Goal: Information Seeking & Learning: Learn about a topic

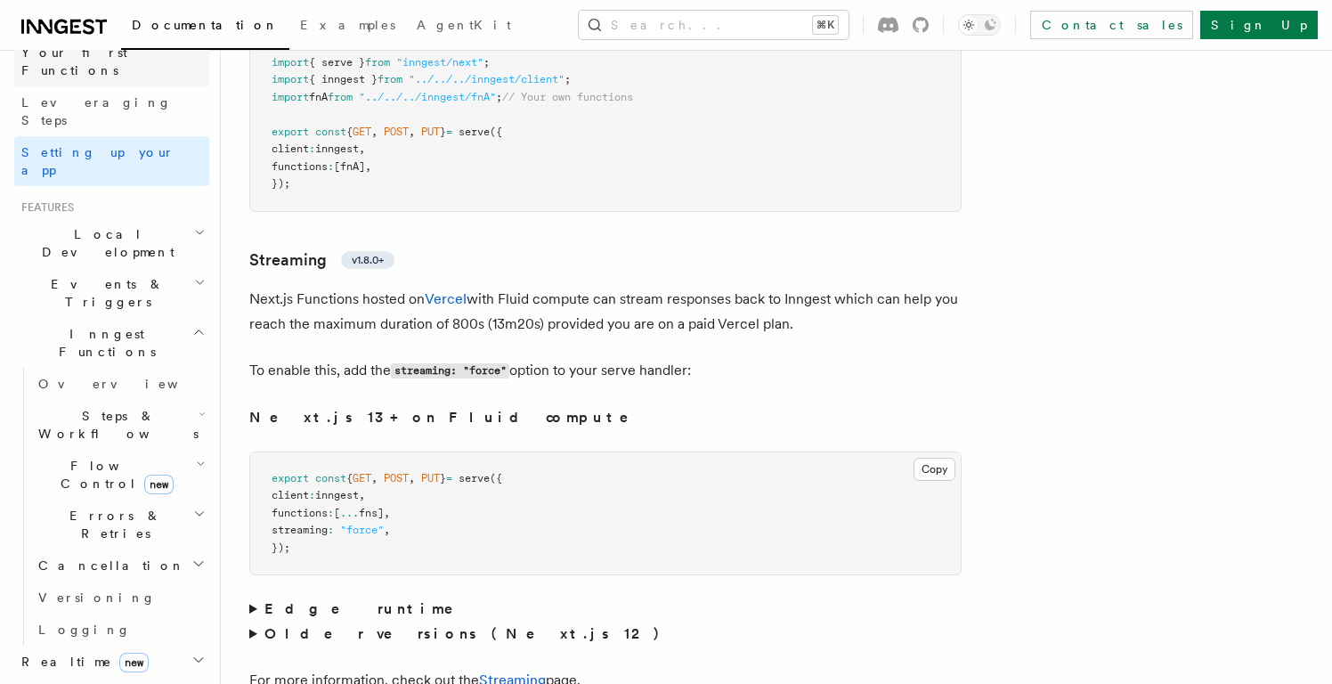
scroll to position [255, 0]
click at [126, 264] on h2 "Events & Triggers" at bounding box center [111, 289] width 195 height 50
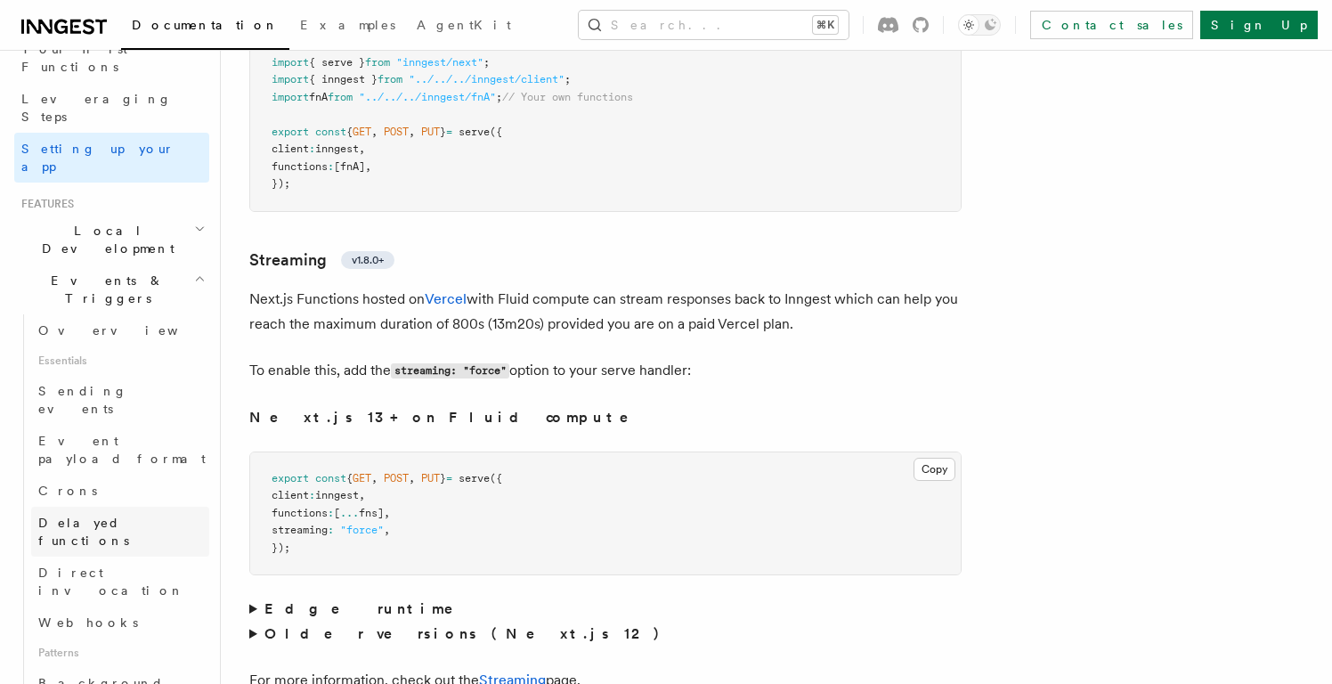
click at [118, 515] on span "Delayed functions" at bounding box center [83, 531] width 91 height 32
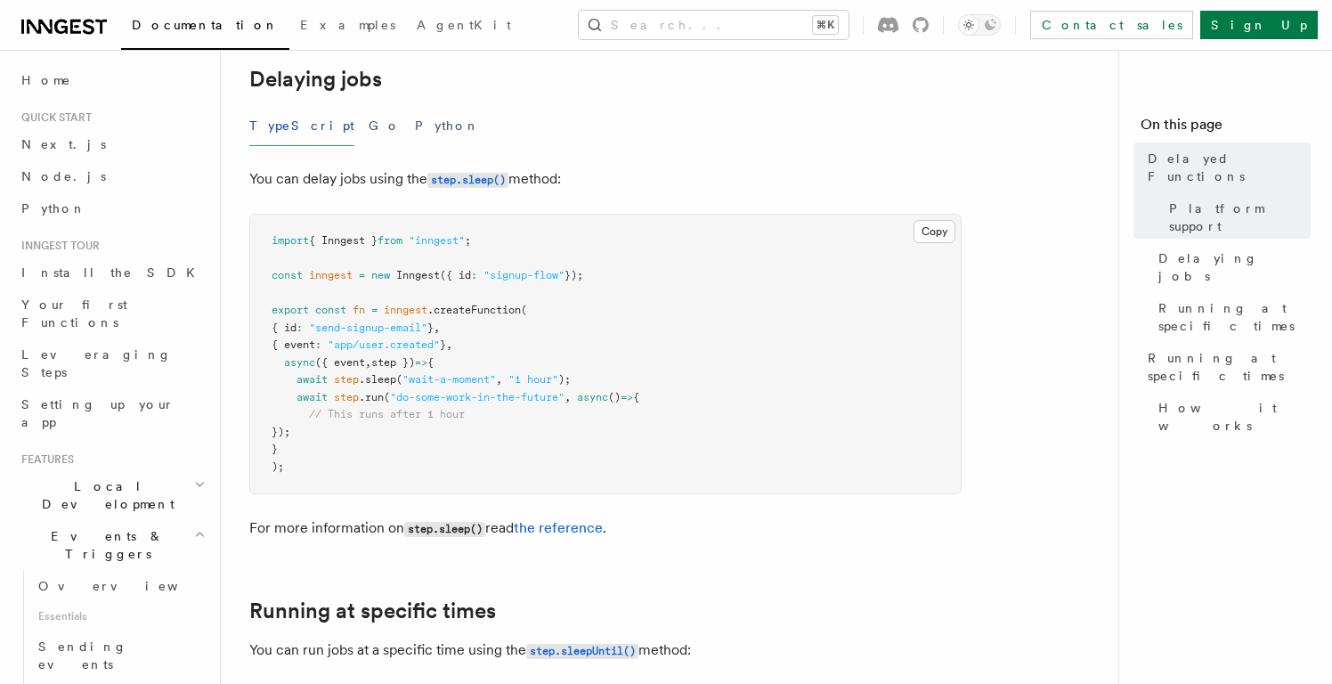
scroll to position [668, 0]
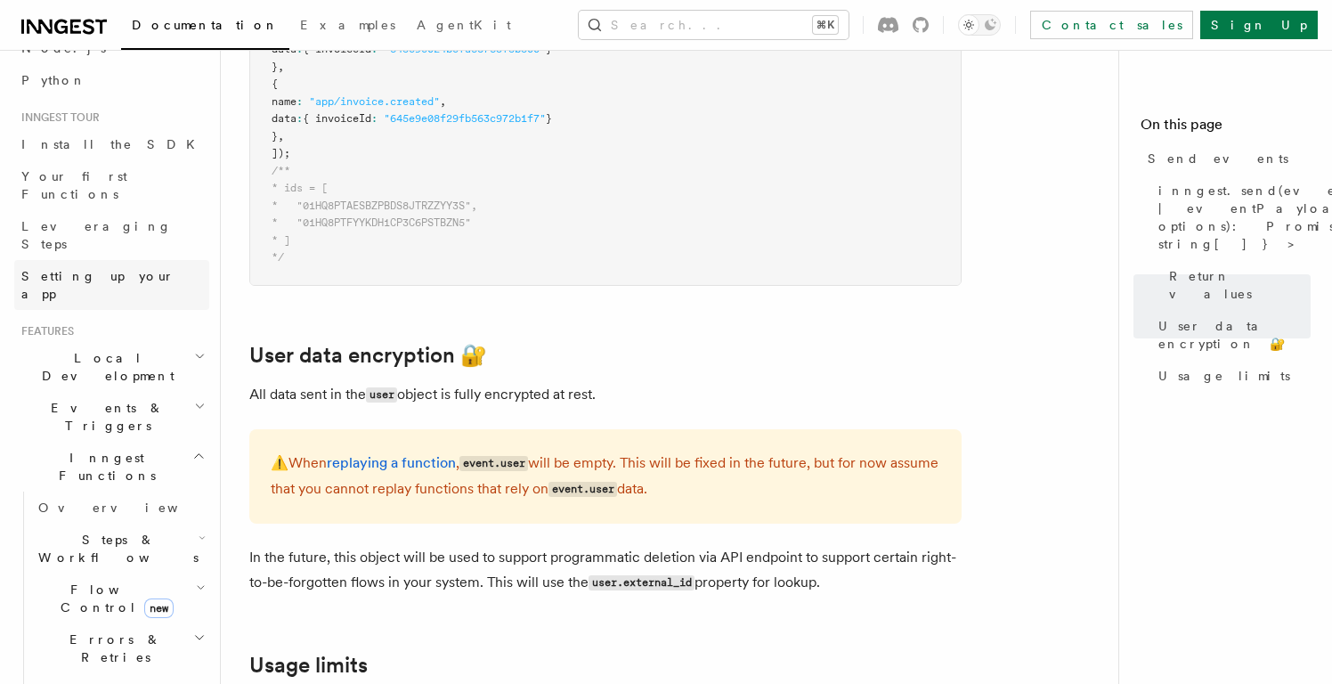
scroll to position [198, 0]
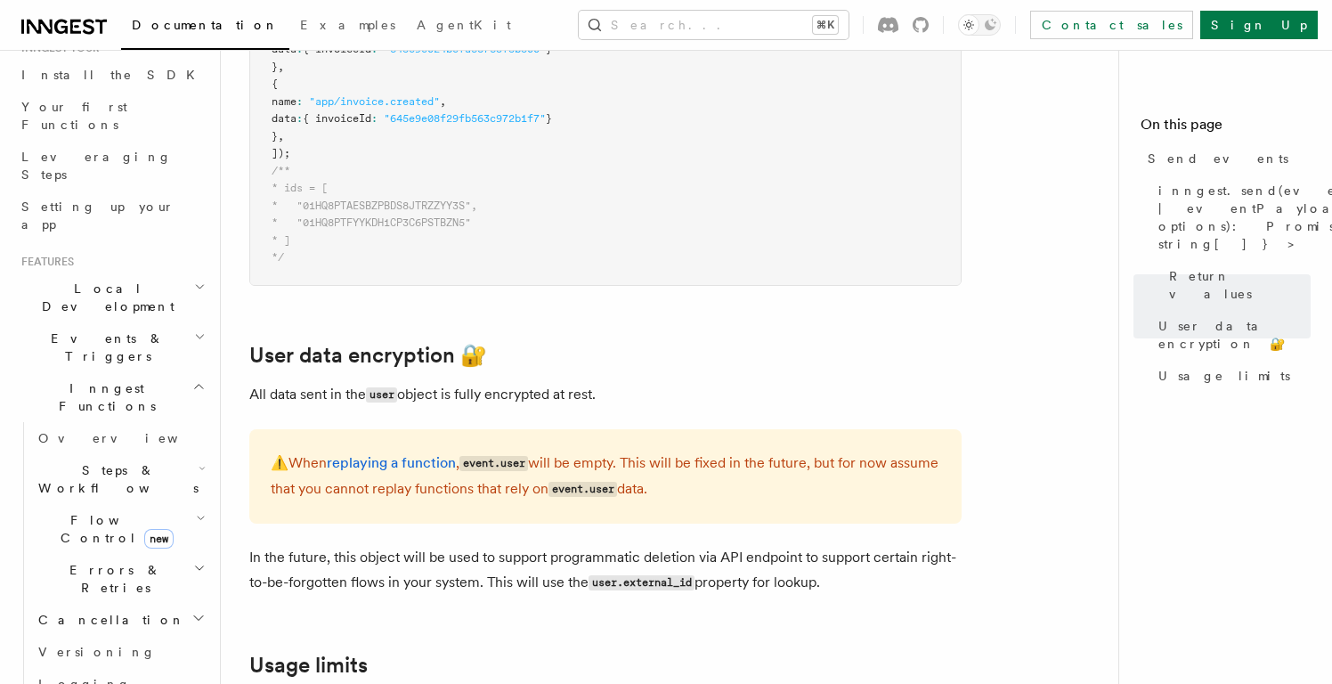
click at [199, 329] on icon "button" at bounding box center [200, 336] width 12 height 14
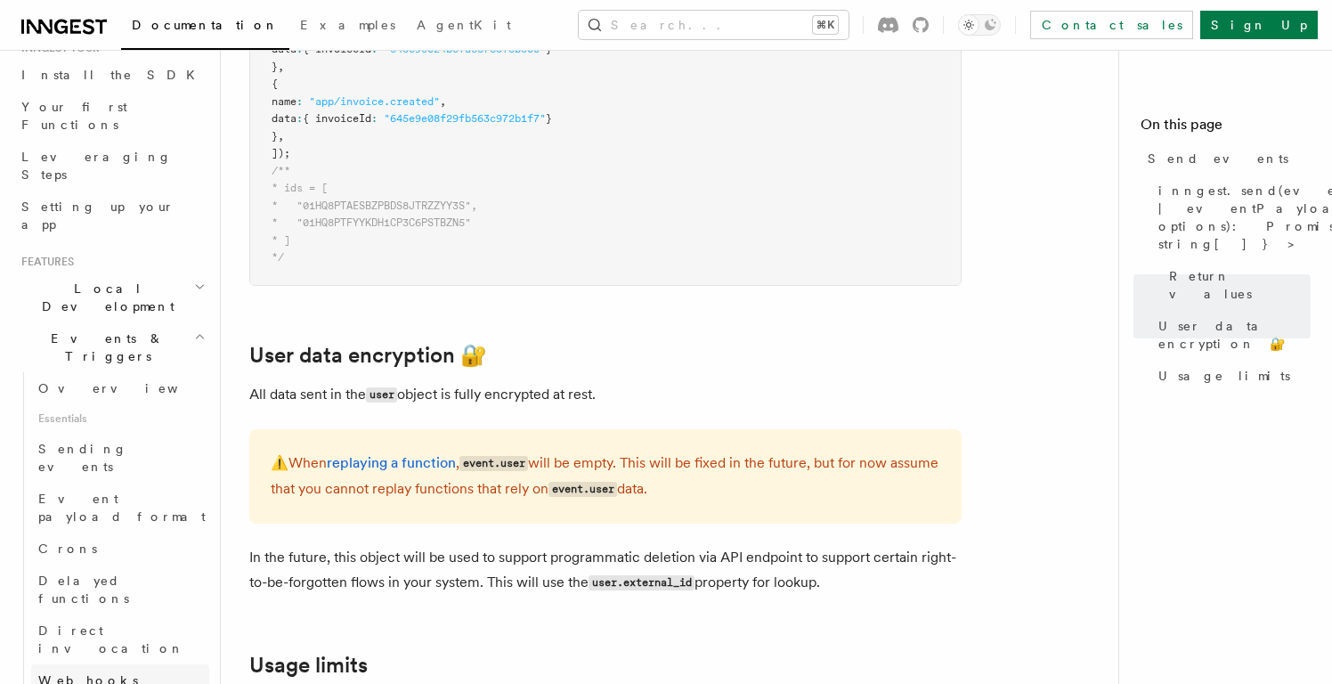
click at [93, 673] on span "Webhooks" at bounding box center [88, 680] width 100 height 14
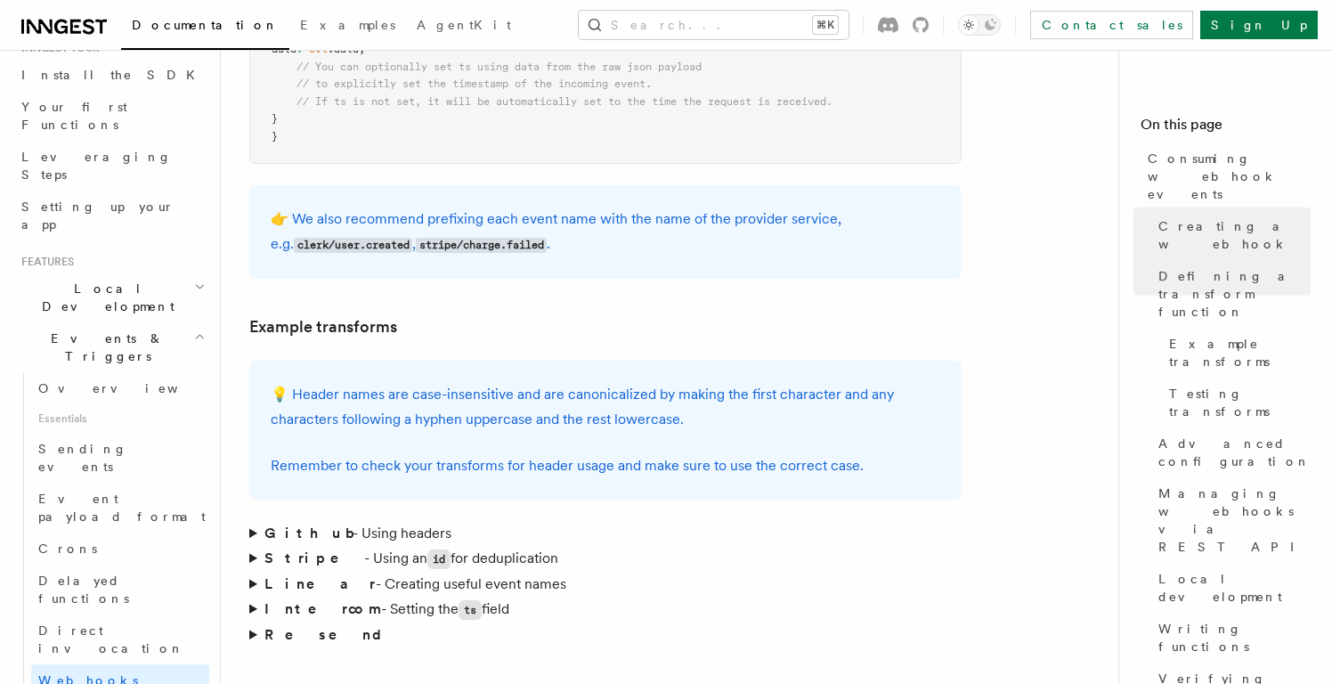
scroll to position [2631, 0]
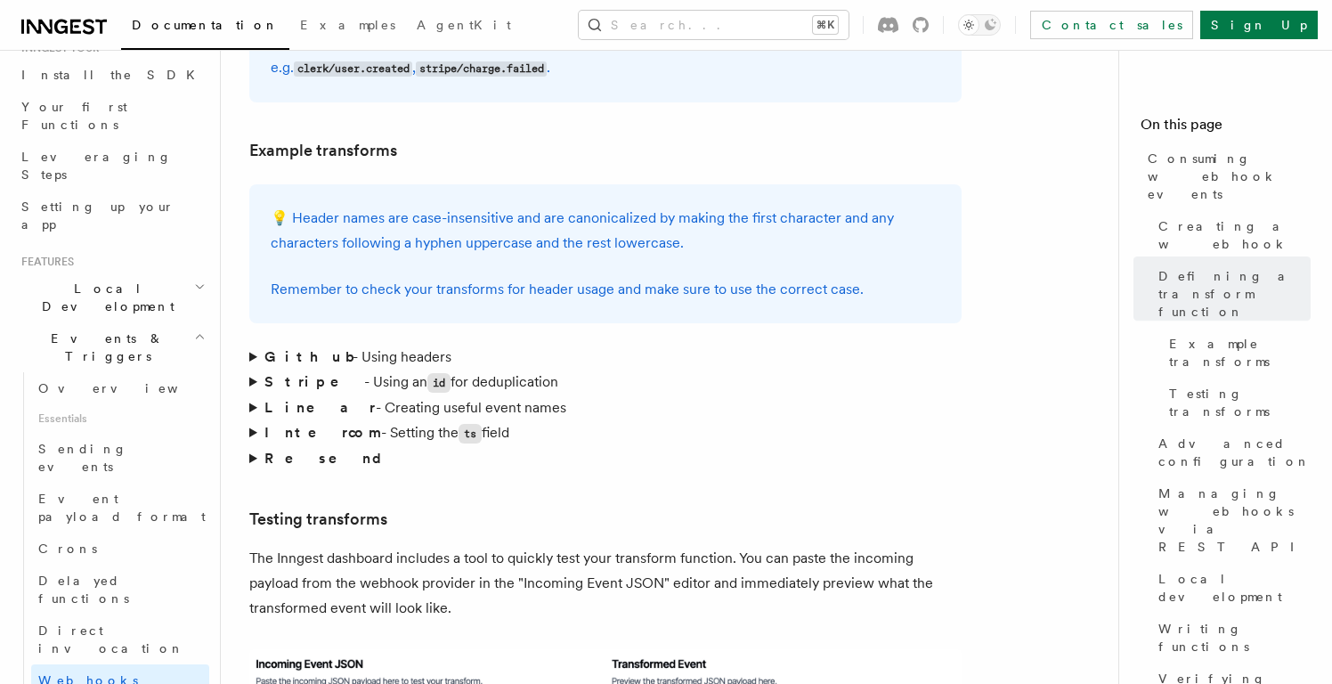
click at [345, 345] on summary "Github - Using headers" at bounding box center [605, 357] width 712 height 25
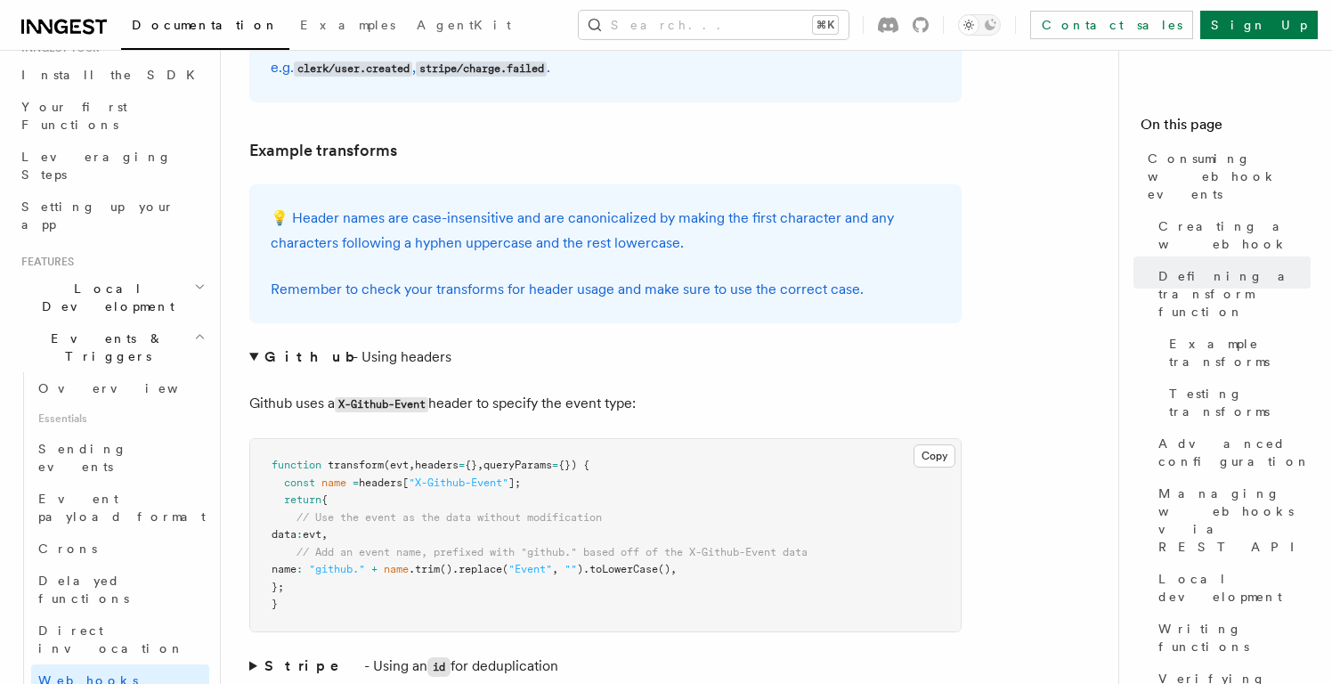
click at [345, 345] on summary "Github - Using headers" at bounding box center [605, 357] width 712 height 25
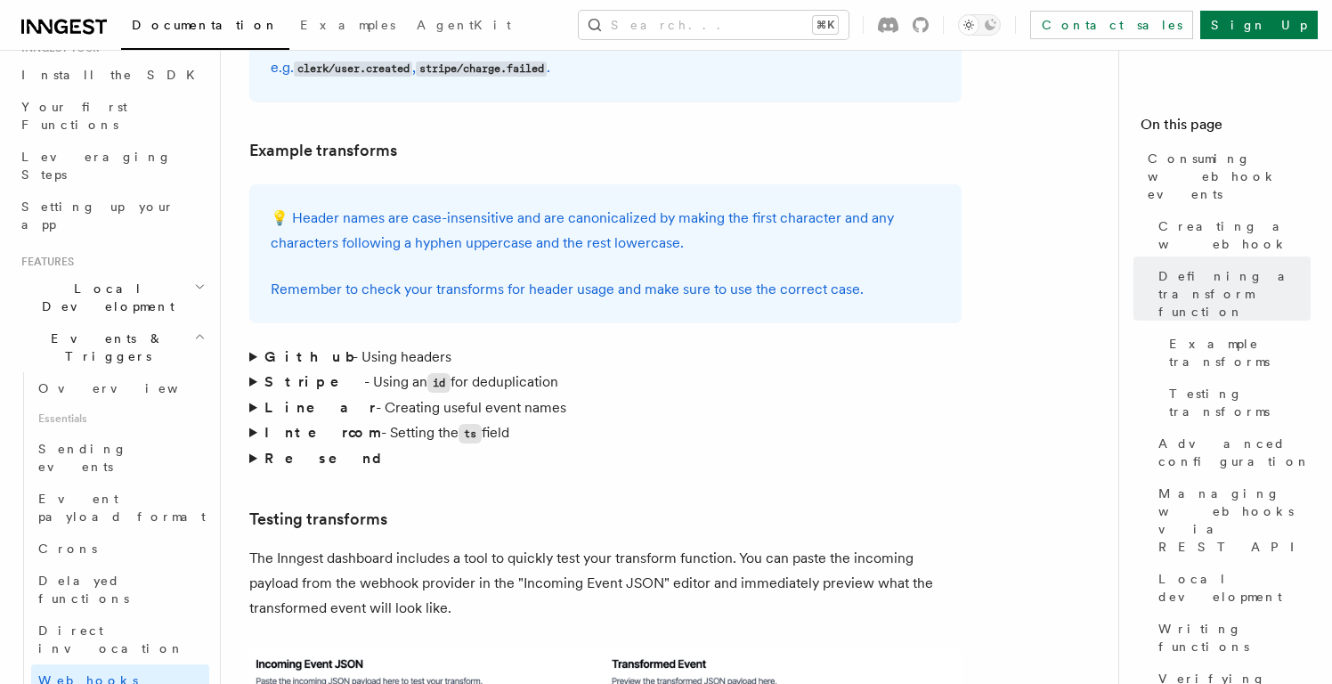
click at [335, 369] on summary "Stripe - Using an id for deduplication" at bounding box center [605, 382] width 712 height 26
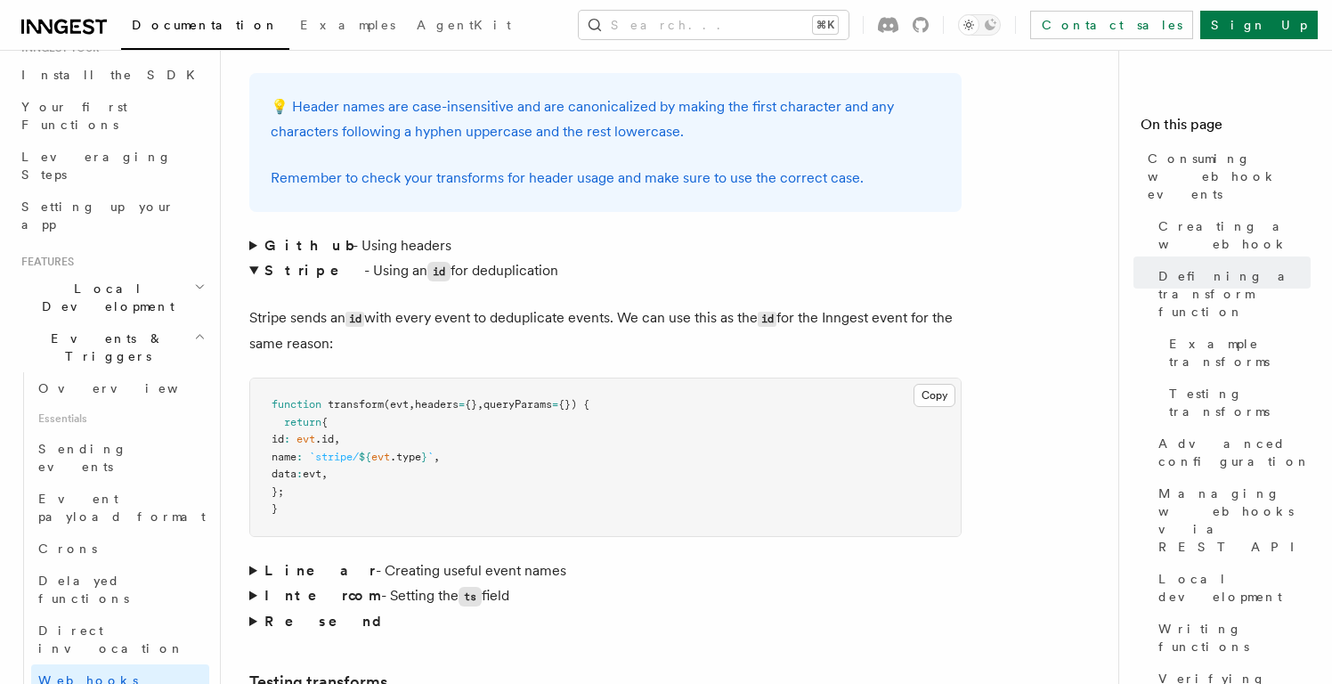
scroll to position [2790, 0]
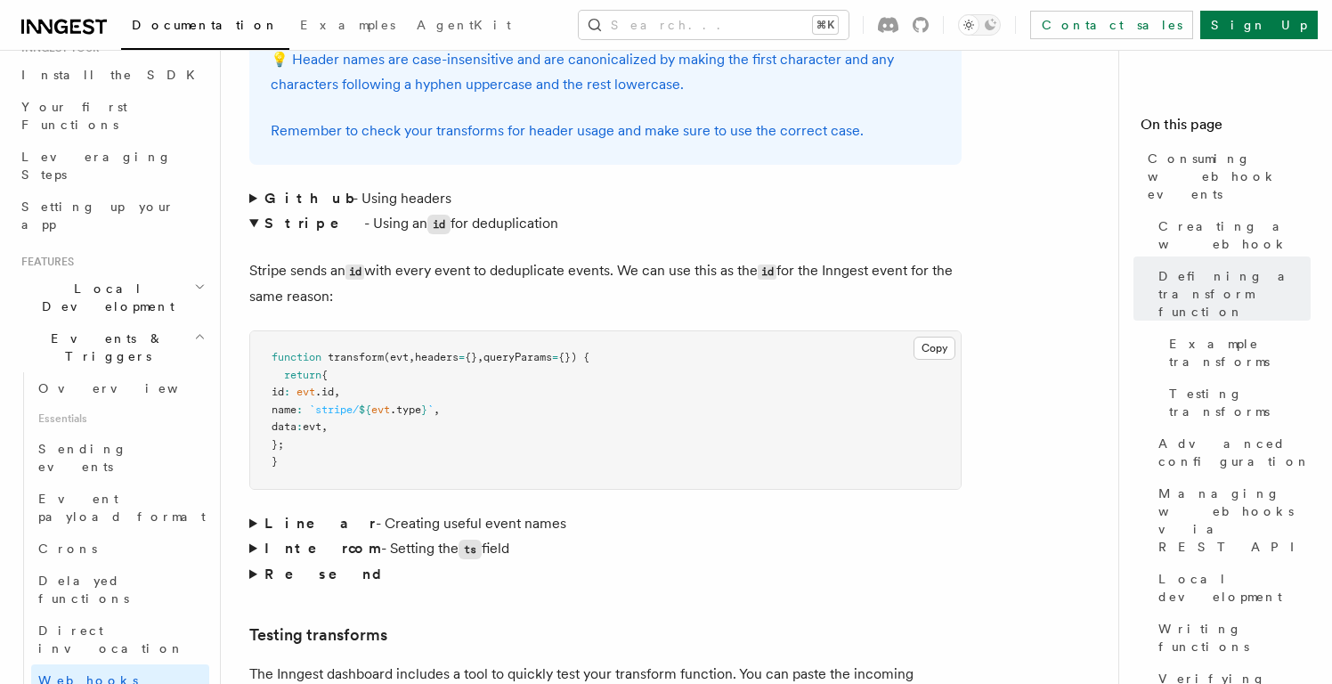
click at [292, 565] on strong "Resend" at bounding box center [330, 573] width 132 height 17
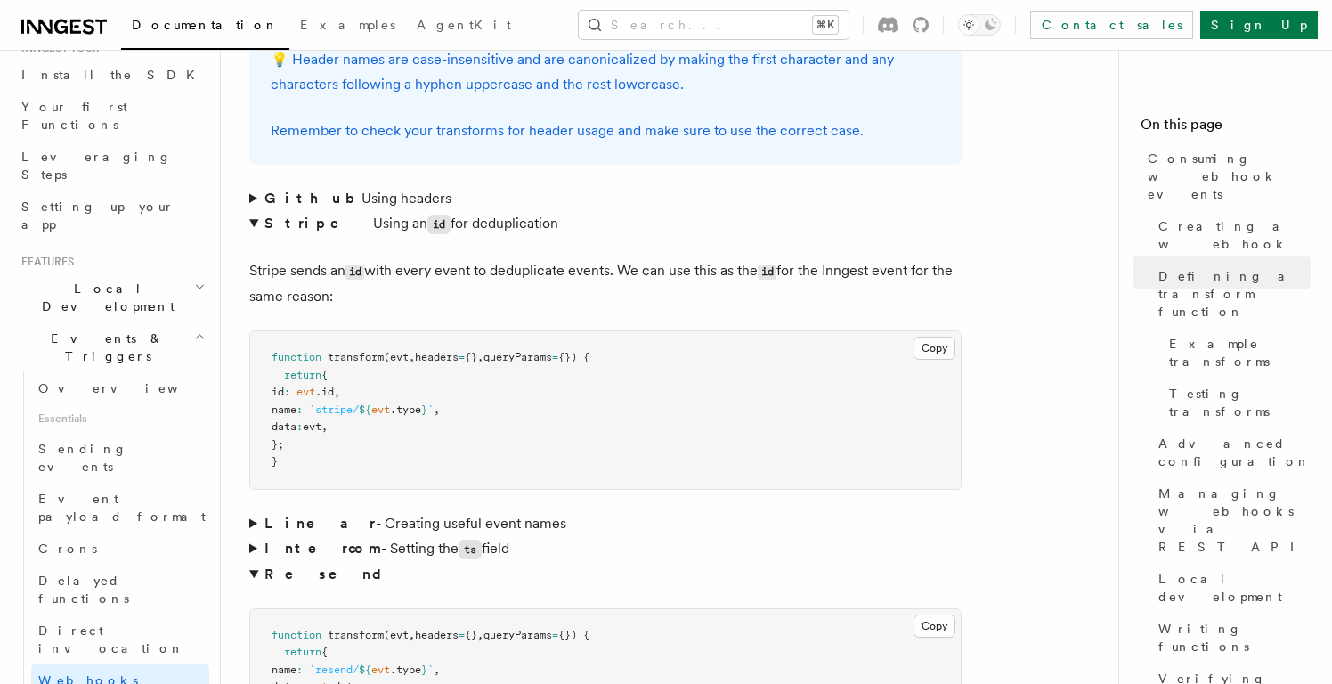
click at [292, 565] on strong "Resend" at bounding box center [330, 573] width 132 height 17
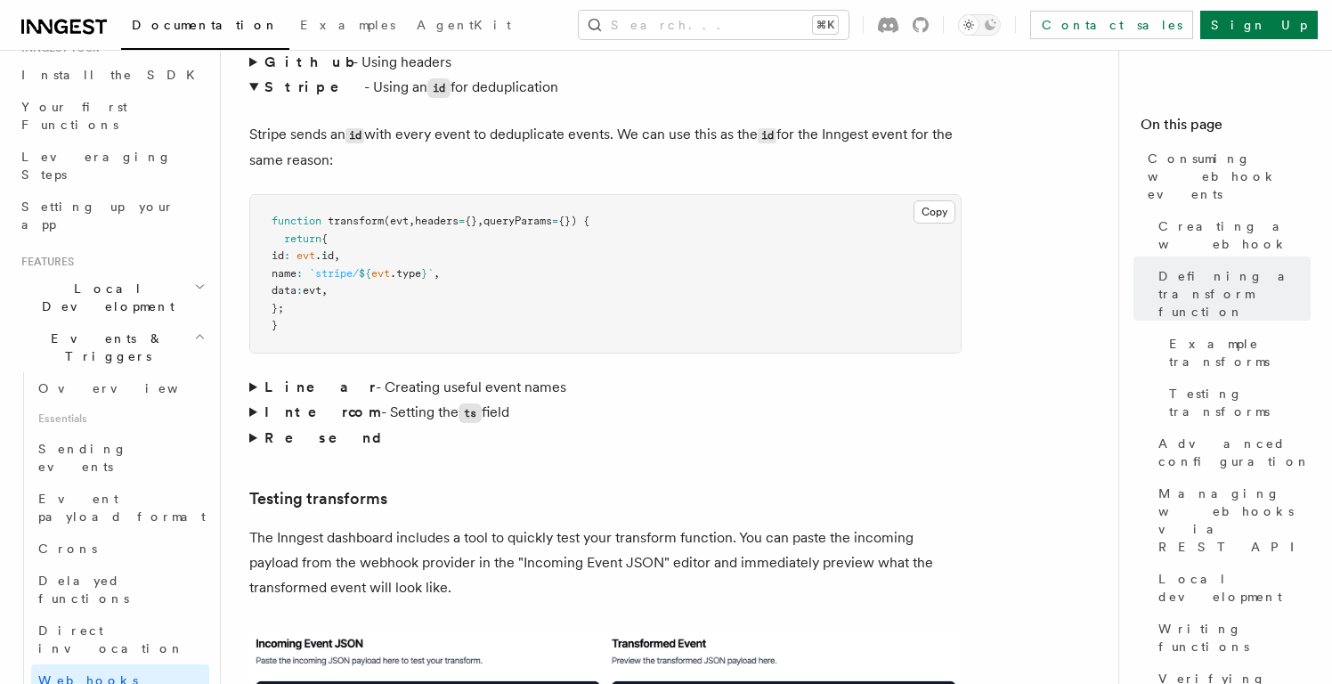
scroll to position [2925, 0]
click at [1193, 669] on span "Verifying request signatures" at bounding box center [1234, 695] width 152 height 53
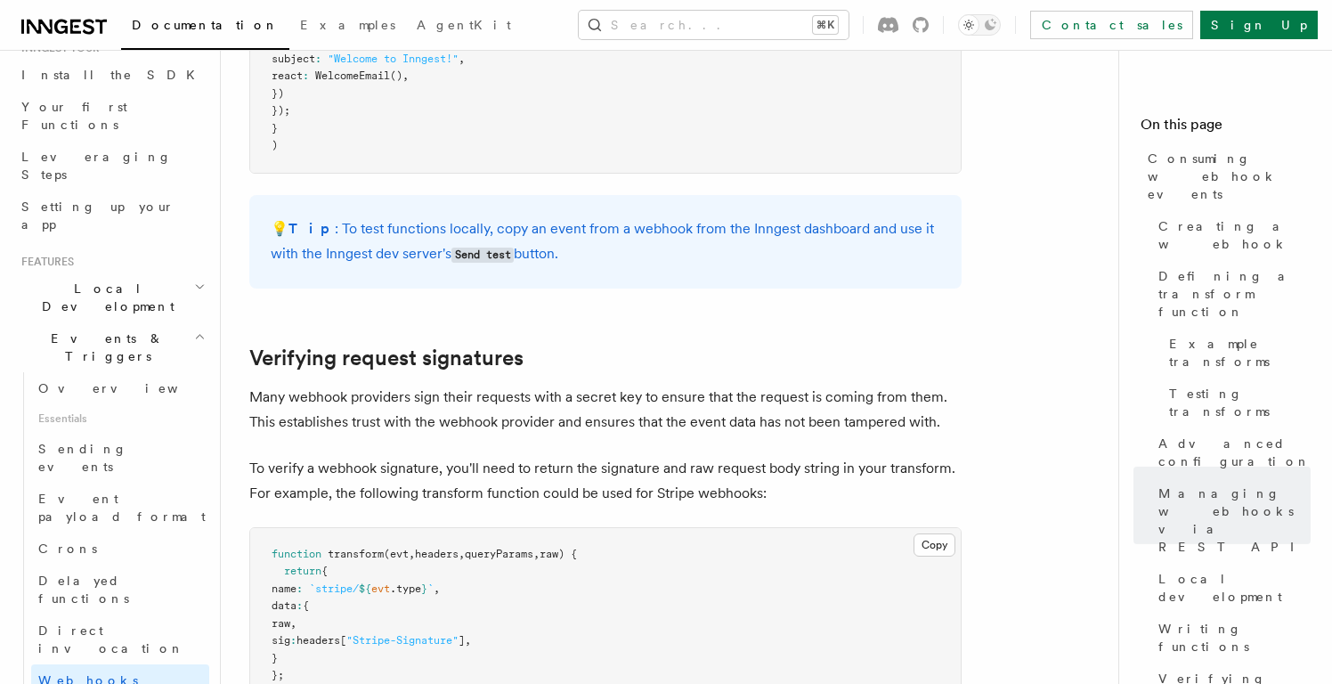
scroll to position [5074, 0]
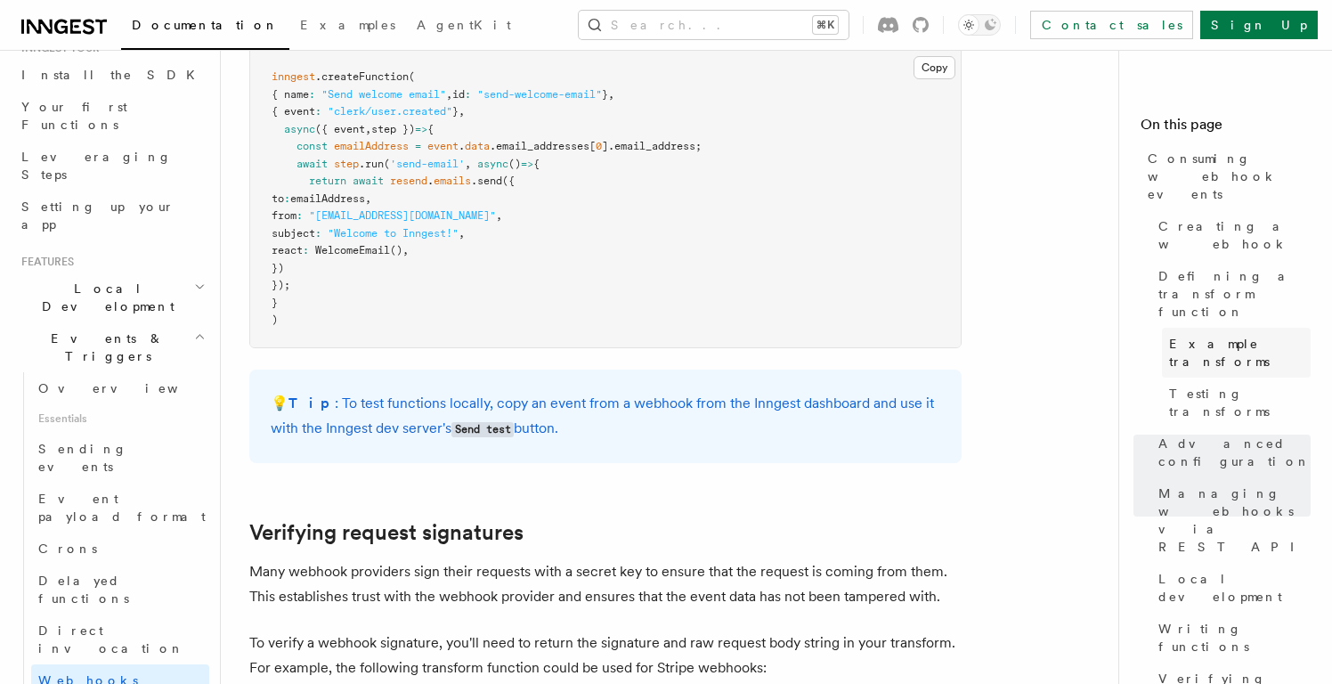
click at [1230, 335] on span "Example transforms" at bounding box center [1240, 353] width 142 height 36
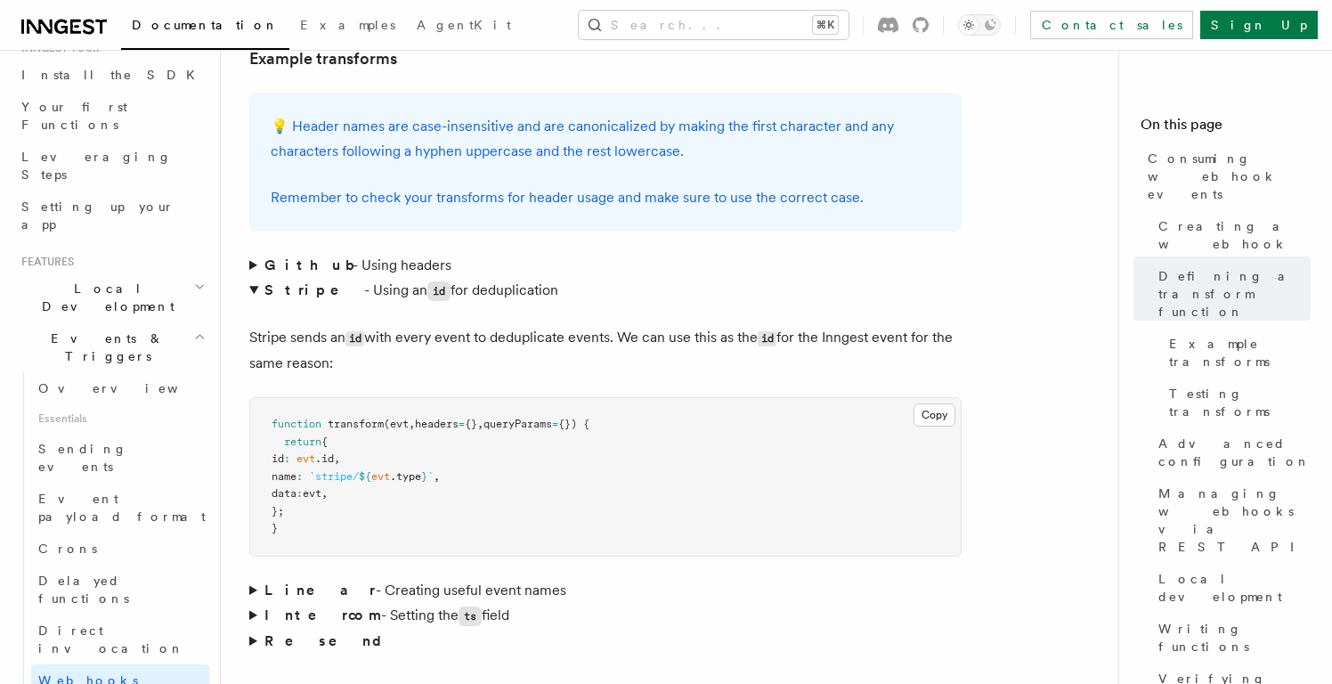
scroll to position [2796, 0]
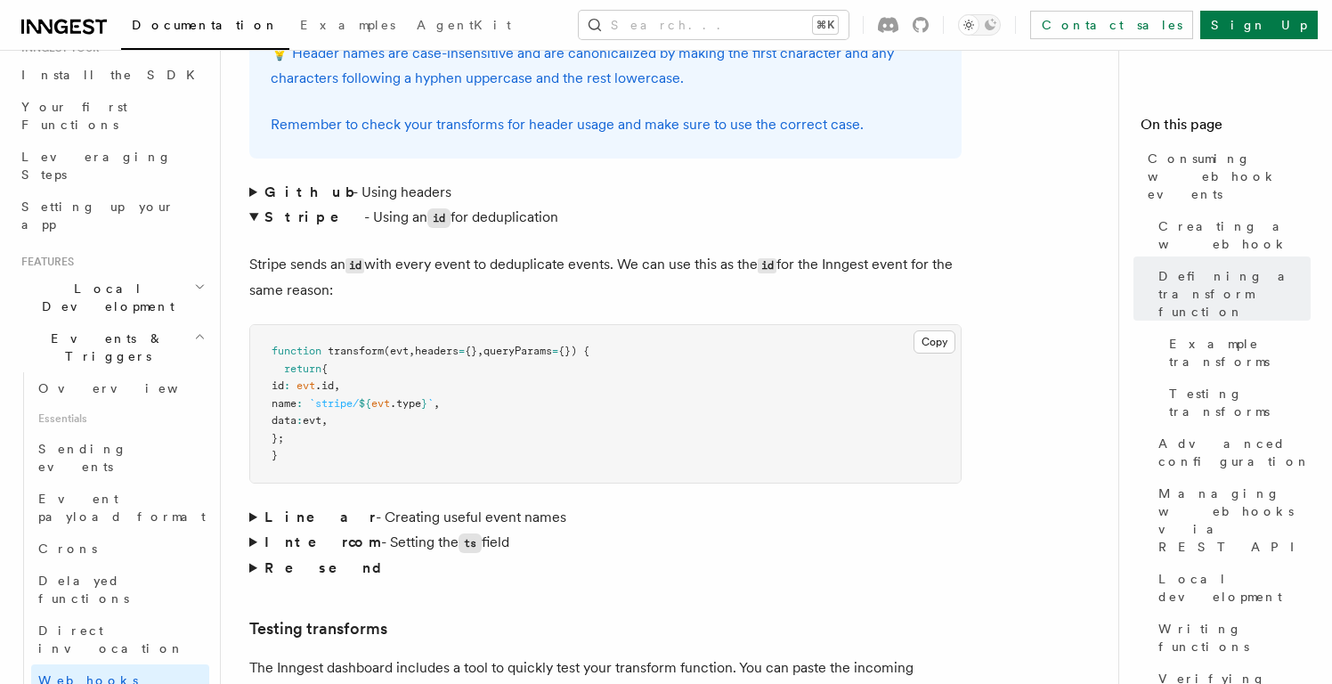
click at [408, 505] on summary "Linear - Creating useful event names" at bounding box center [605, 517] width 712 height 25
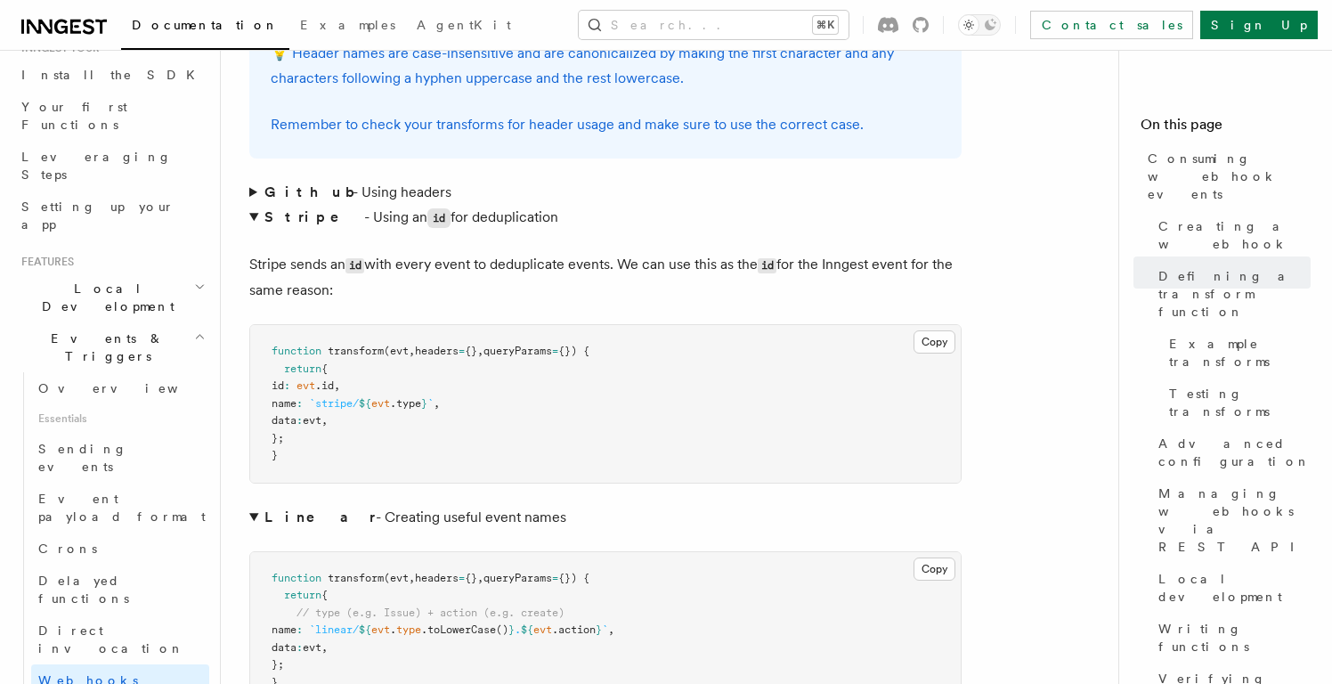
click at [406, 505] on summary "Linear - Creating useful event names" at bounding box center [605, 517] width 712 height 25
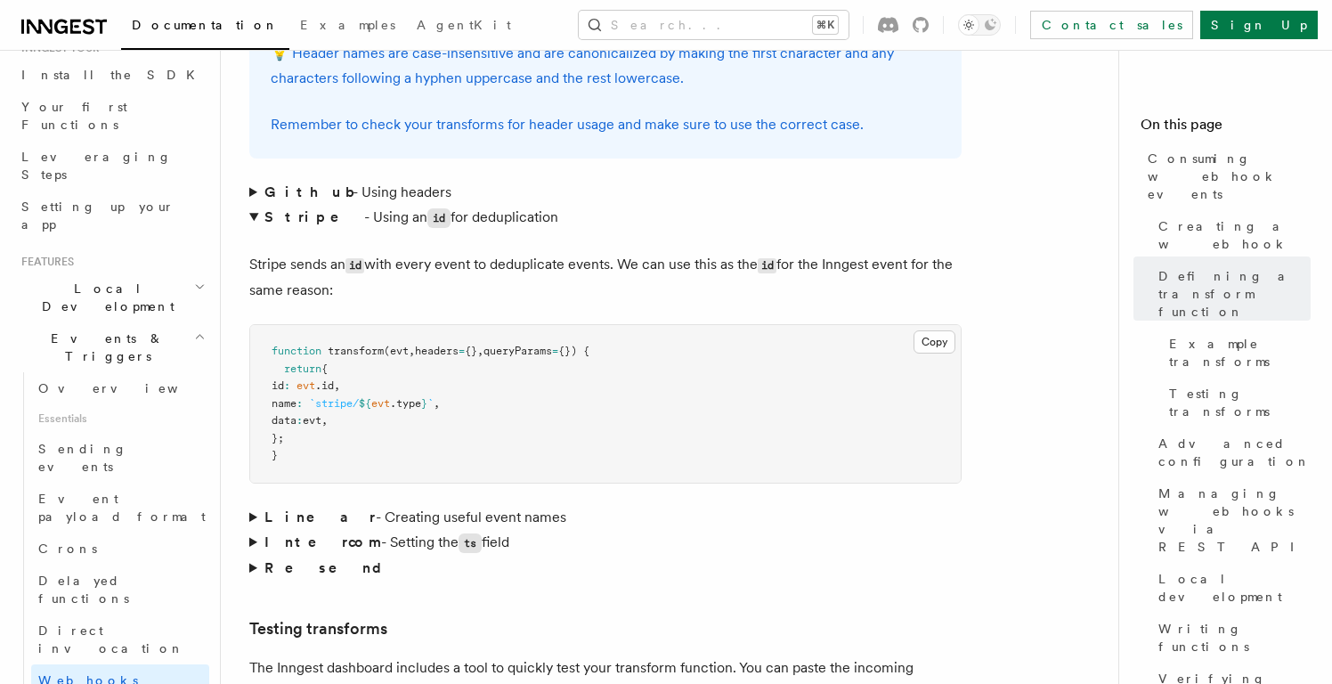
click at [371, 530] on summary "Intercom - Setting the ts field" at bounding box center [605, 543] width 712 height 26
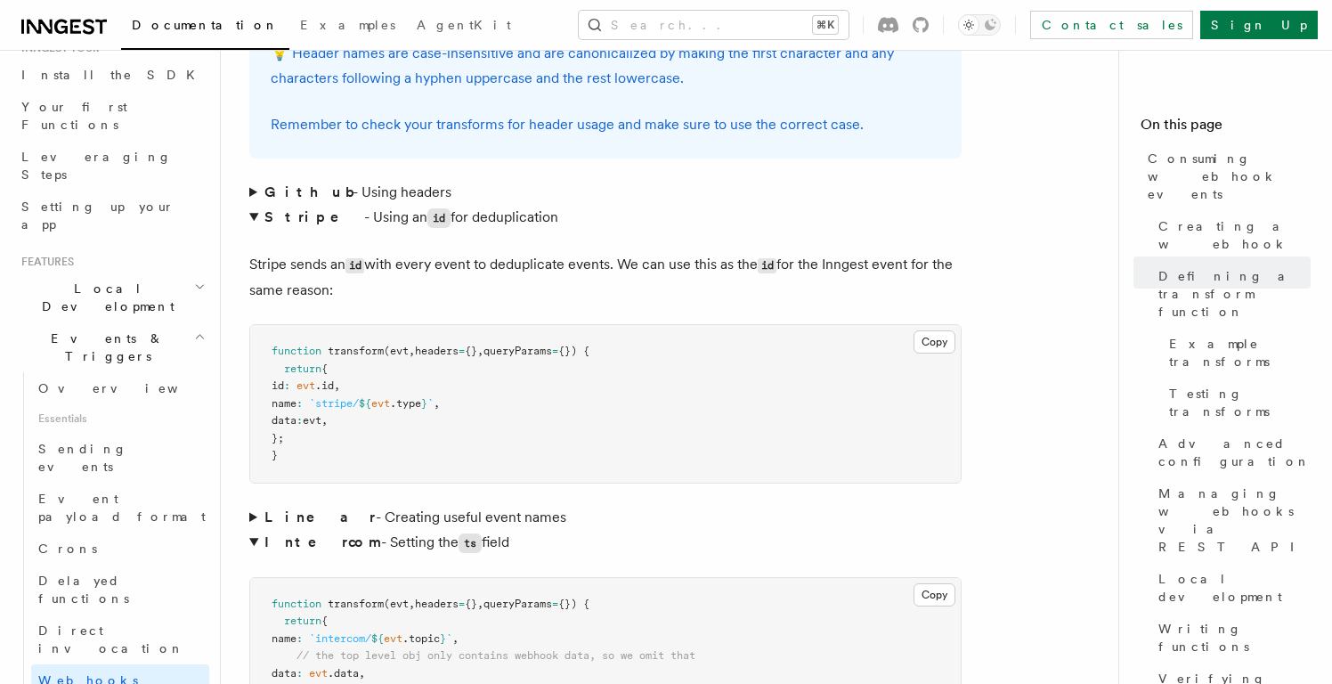
click at [363, 505] on summary "Linear - Creating useful event names" at bounding box center [605, 517] width 712 height 25
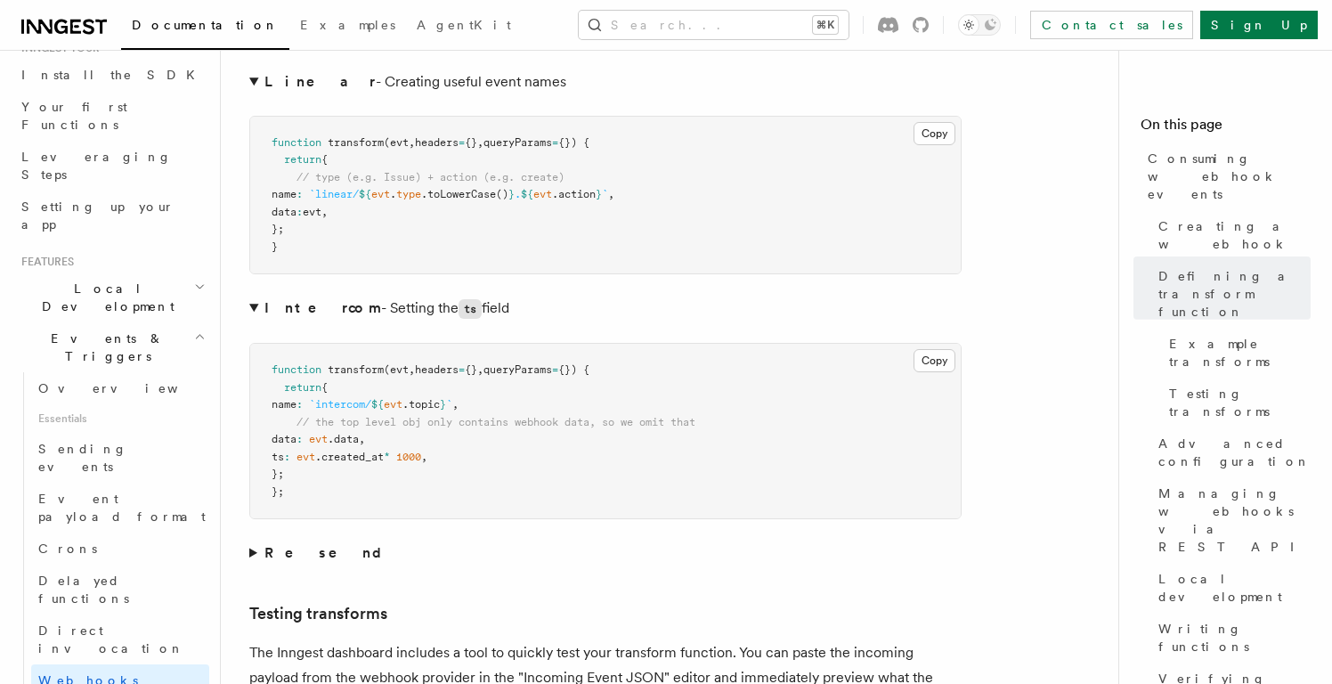
scroll to position [3233, 0]
click at [299, 542] on strong "Resend" at bounding box center [330, 550] width 132 height 17
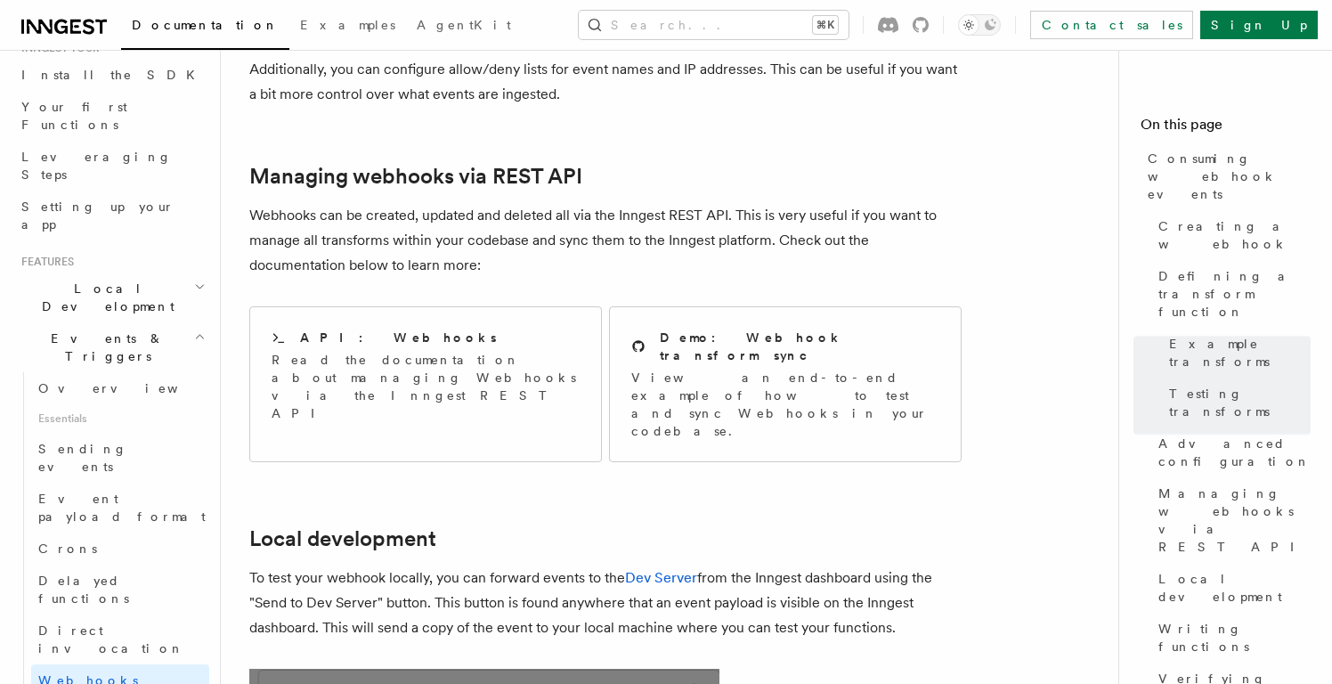
scroll to position [4515, 0]
click at [1214, 669] on span "Verifying request signatures" at bounding box center [1234, 695] width 152 height 53
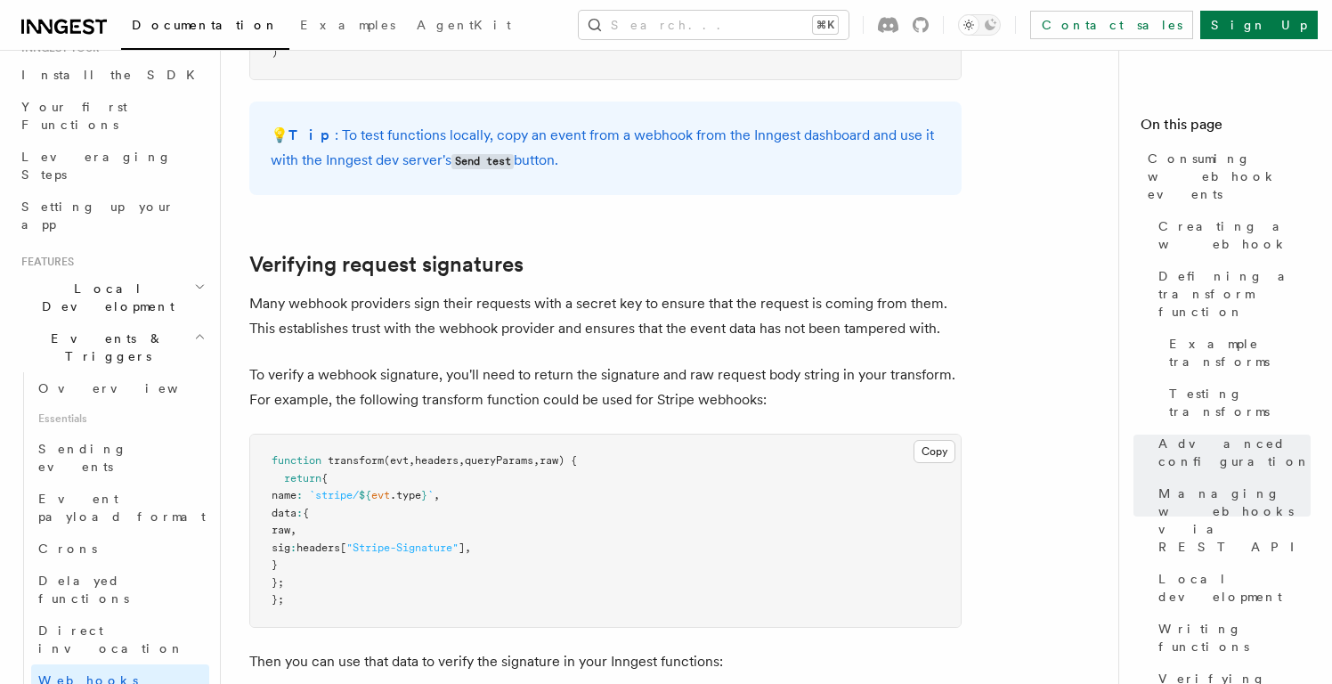
scroll to position [5927, 0]
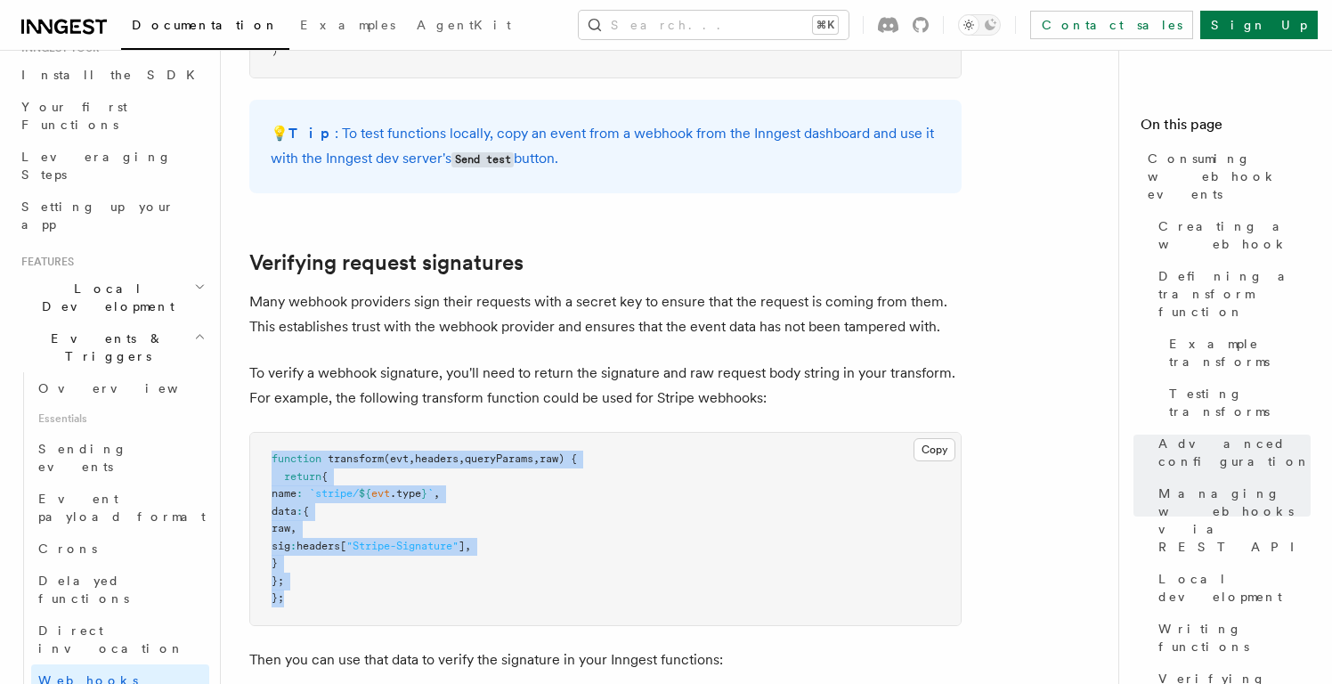
drag, startPoint x: 268, startPoint y: 303, endPoint x: 375, endPoint y: 450, distance: 181.6
click at [375, 450] on pre "function transform (evt , headers , queryParams , raw) { return { name : `strip…" at bounding box center [605, 529] width 710 height 192
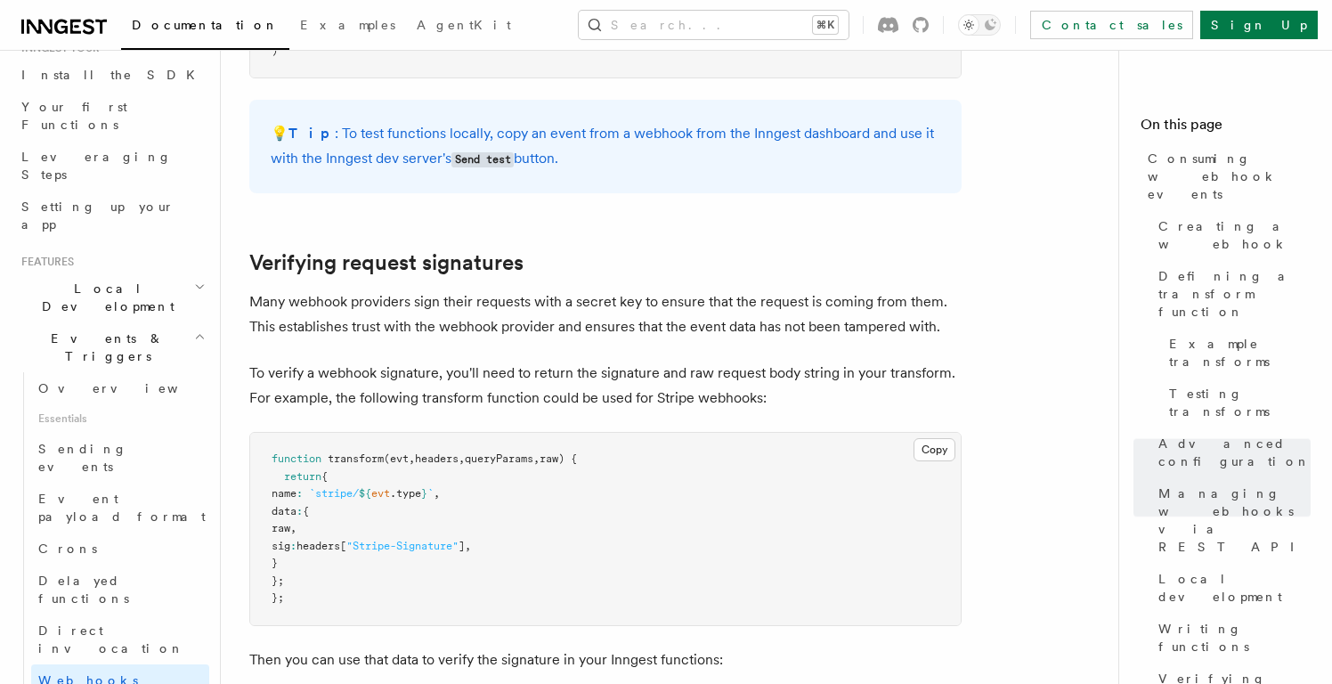
scroll to position [6099, 0]
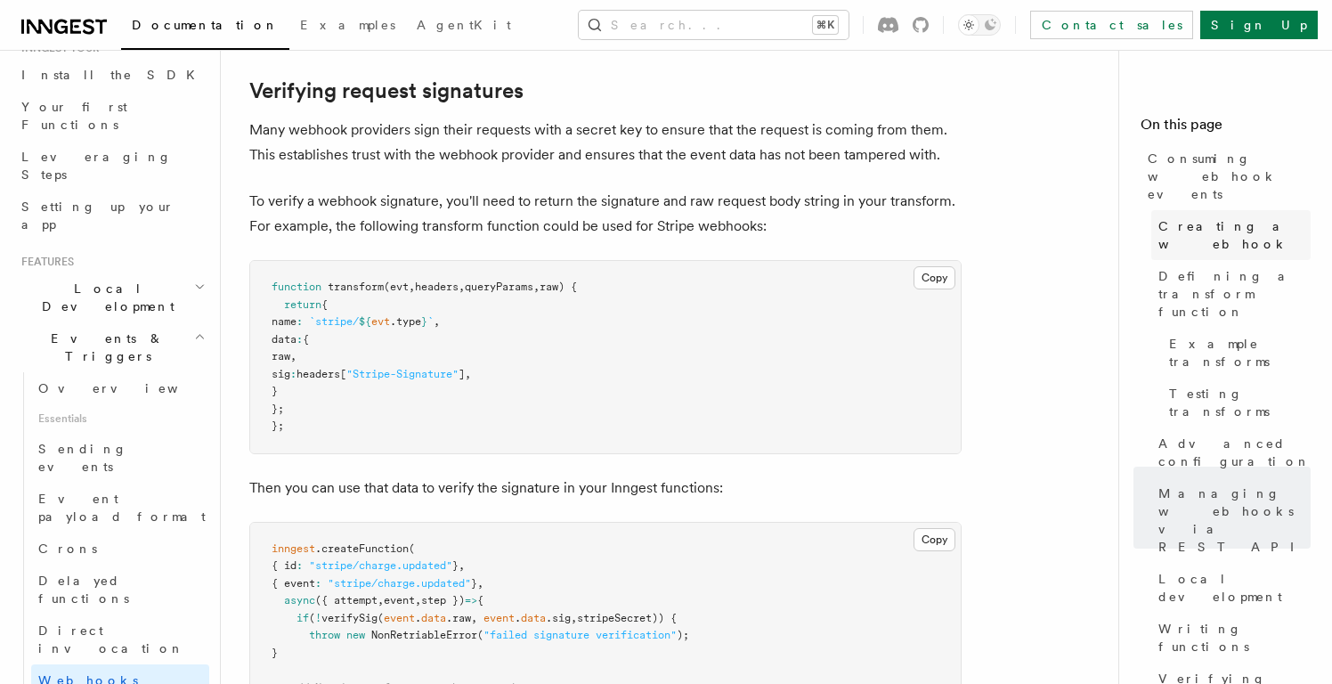
click at [1215, 217] on span "Creating a webhook" at bounding box center [1234, 235] width 152 height 36
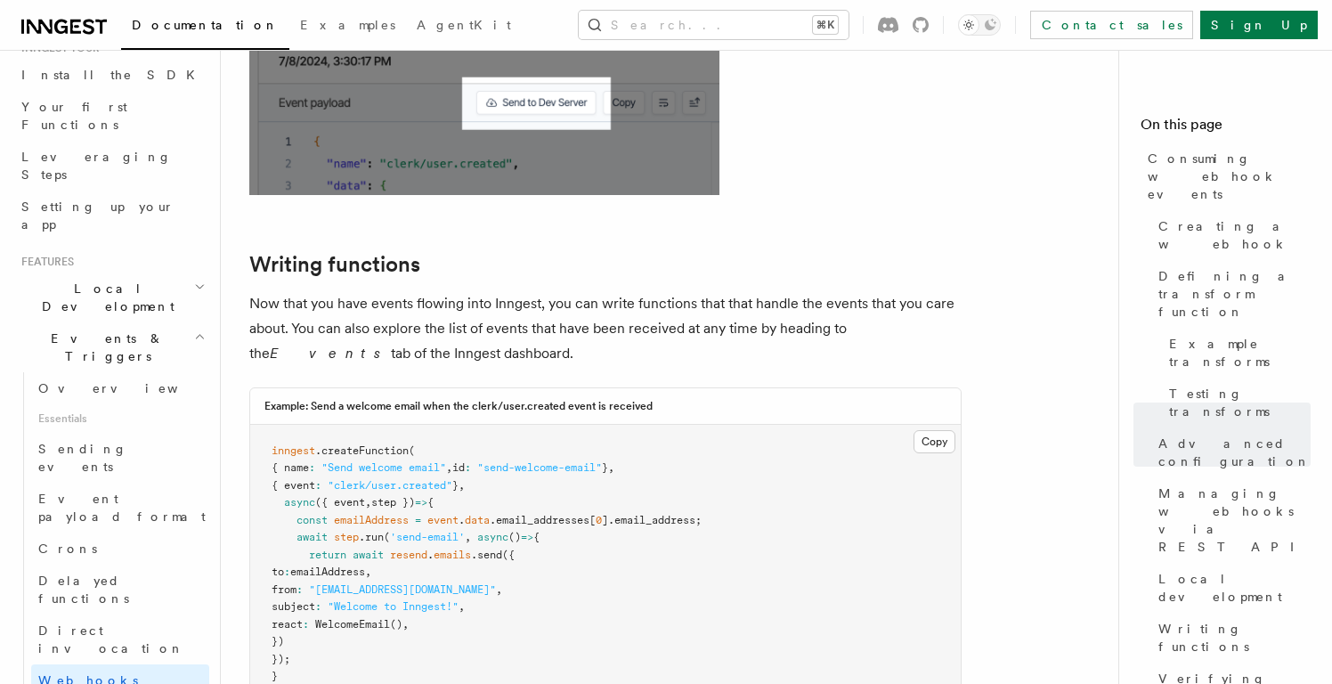
scroll to position [5296, 0]
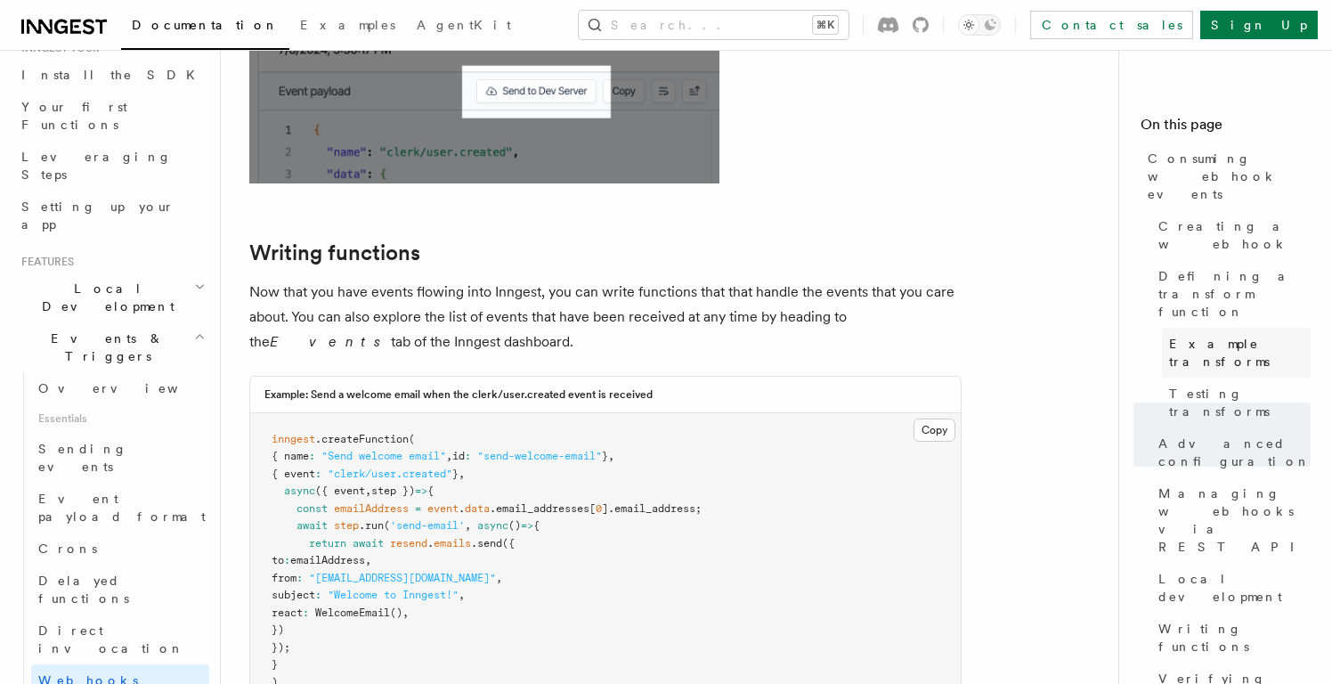
click at [1186, 335] on span "Example transforms" at bounding box center [1240, 353] width 142 height 36
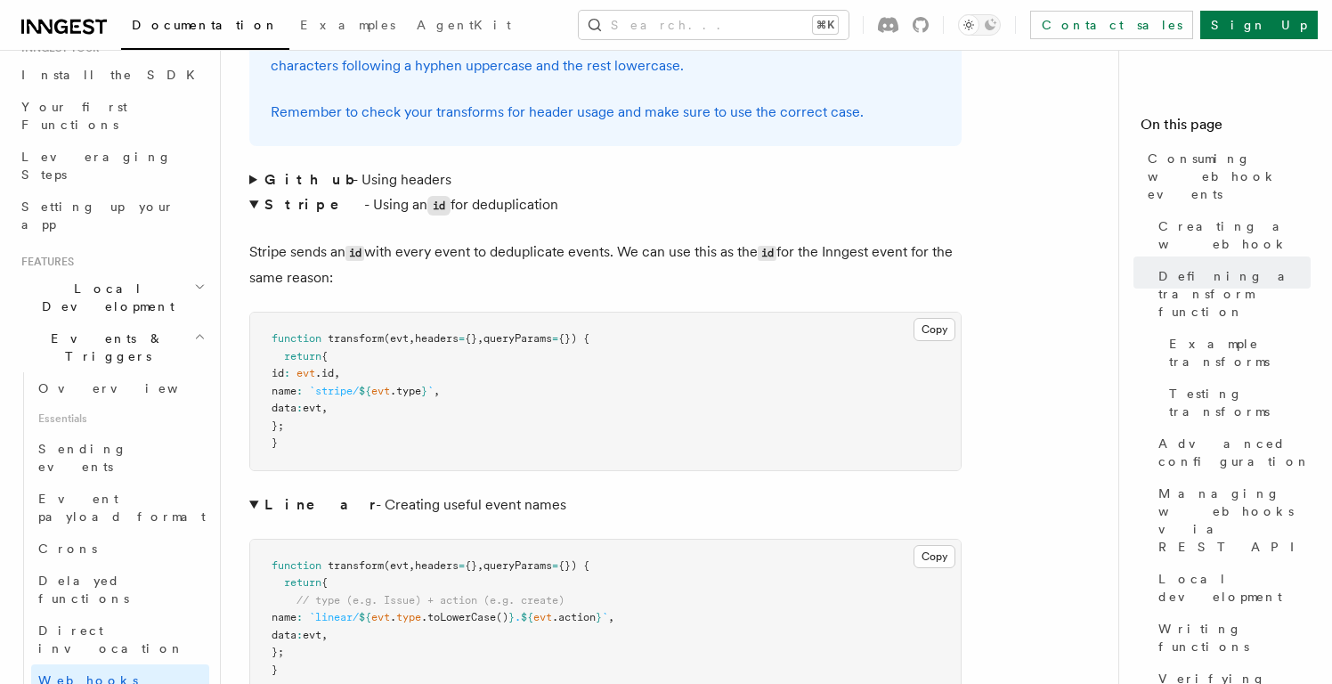
scroll to position [2808, 0]
click at [1204, 662] on link "Verifying request signatures" at bounding box center [1230, 696] width 159 height 68
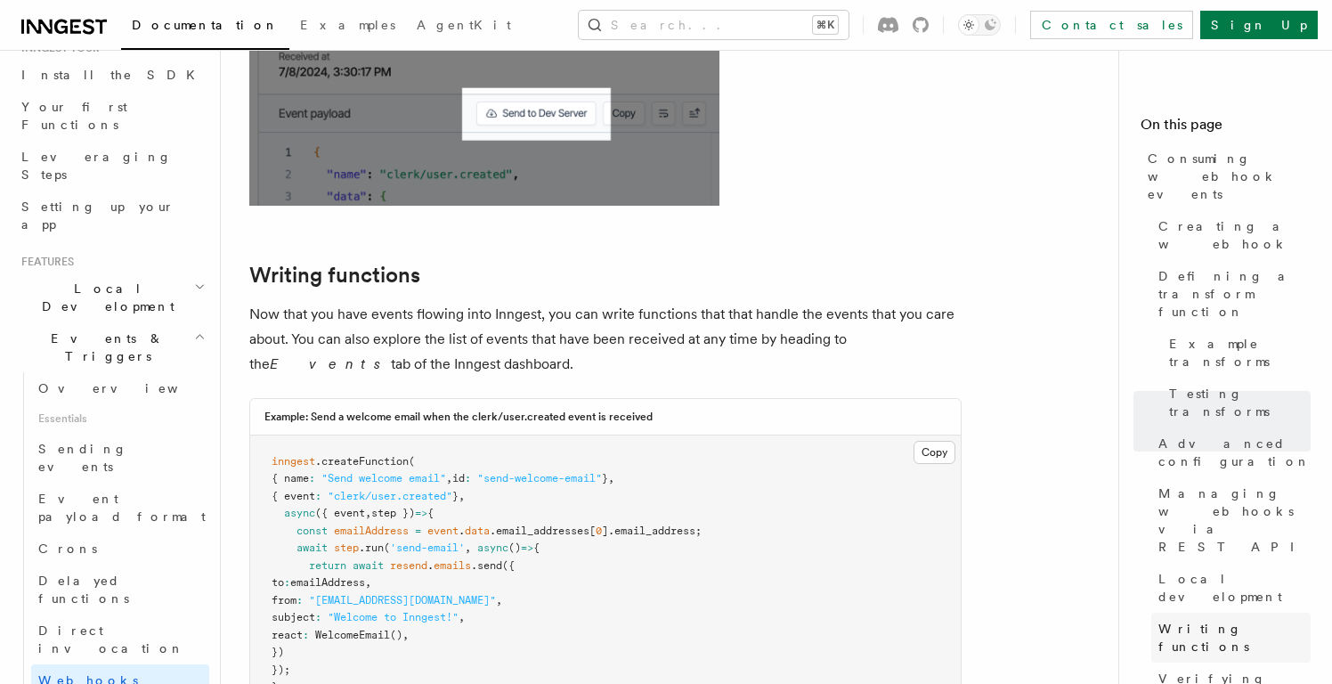
click at [1210, 620] on span "Writing functions" at bounding box center [1234, 638] width 152 height 36
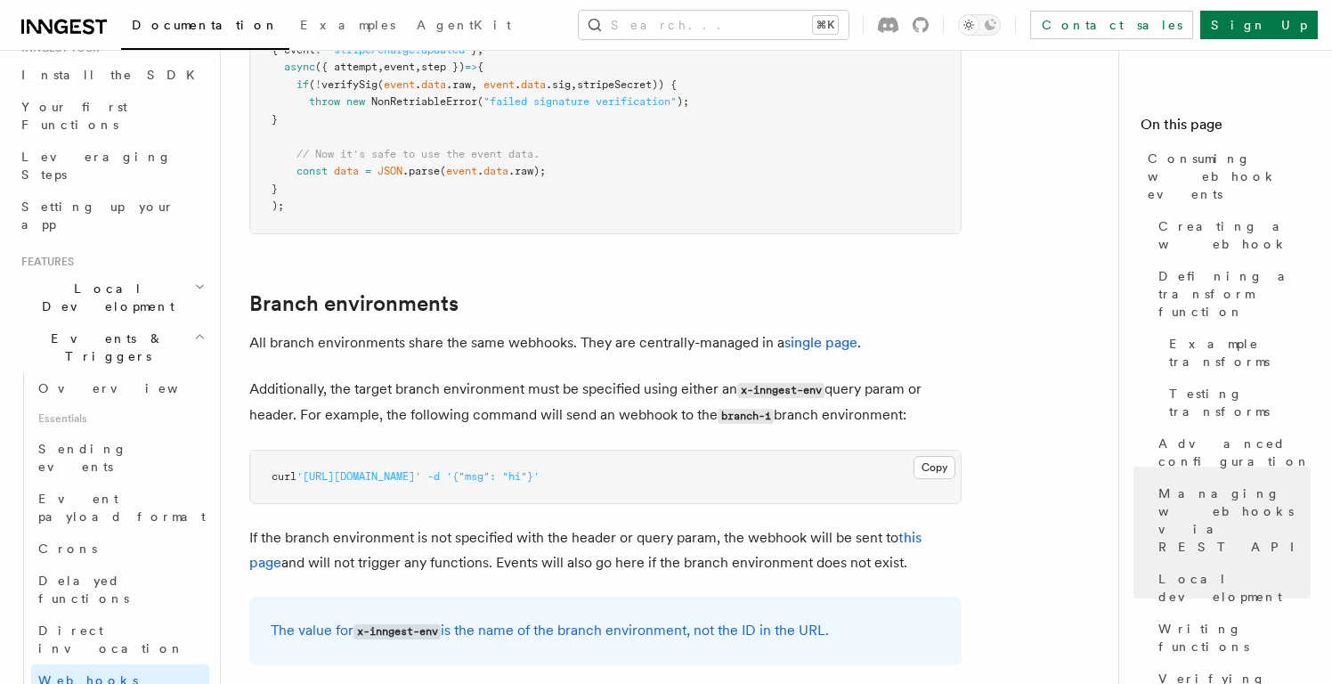
scroll to position [6634, 0]
click at [921, 527] on link "this page" at bounding box center [585, 548] width 672 height 42
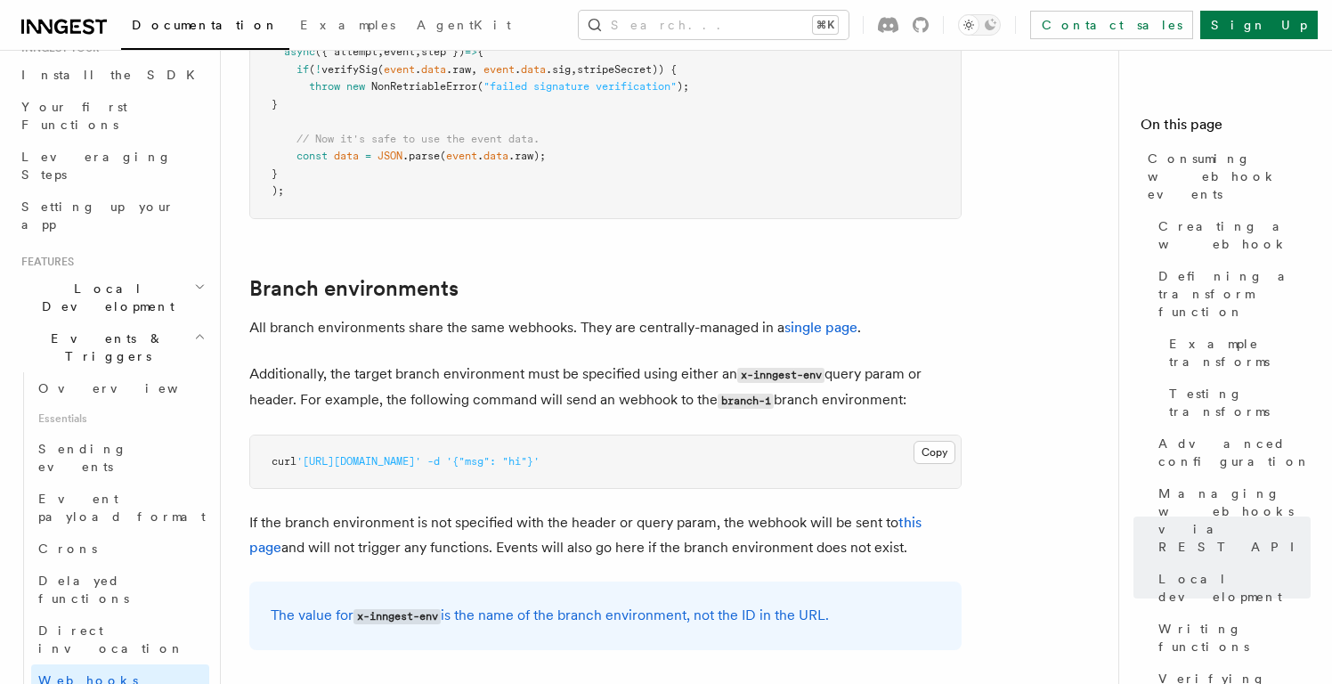
scroll to position [6598, 0]
